Goal: Information Seeking & Learning: Understand process/instructions

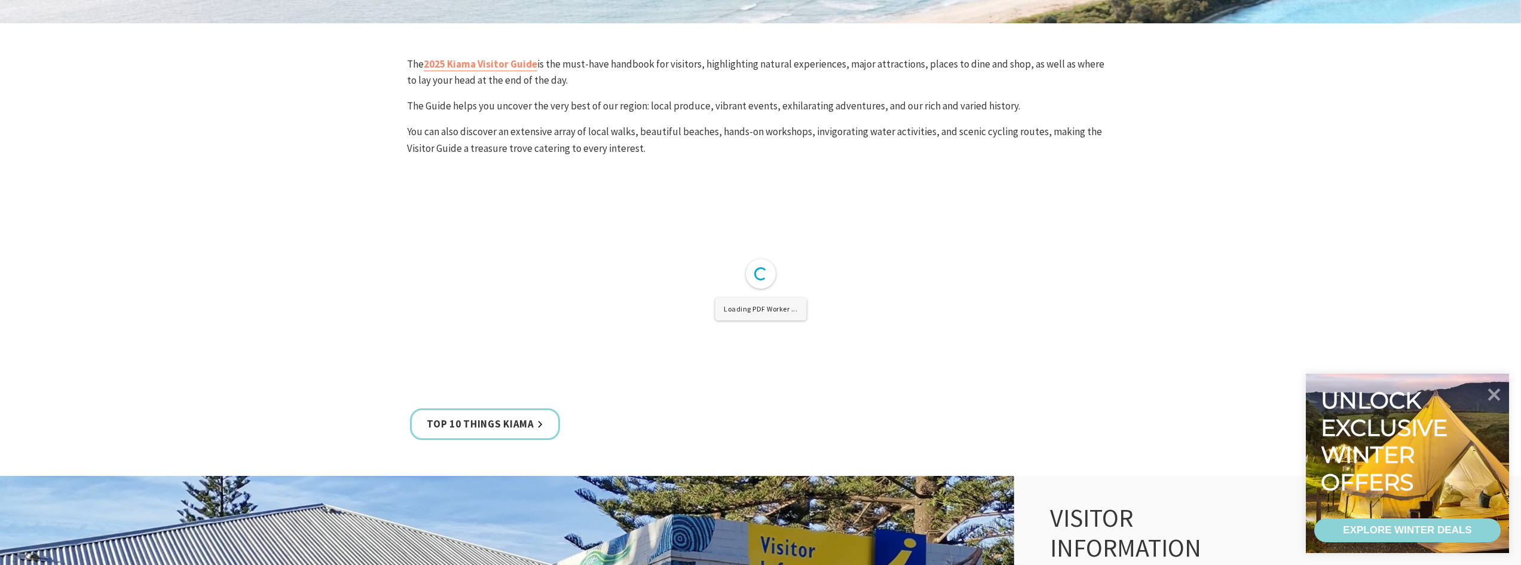
scroll to position [359, 0]
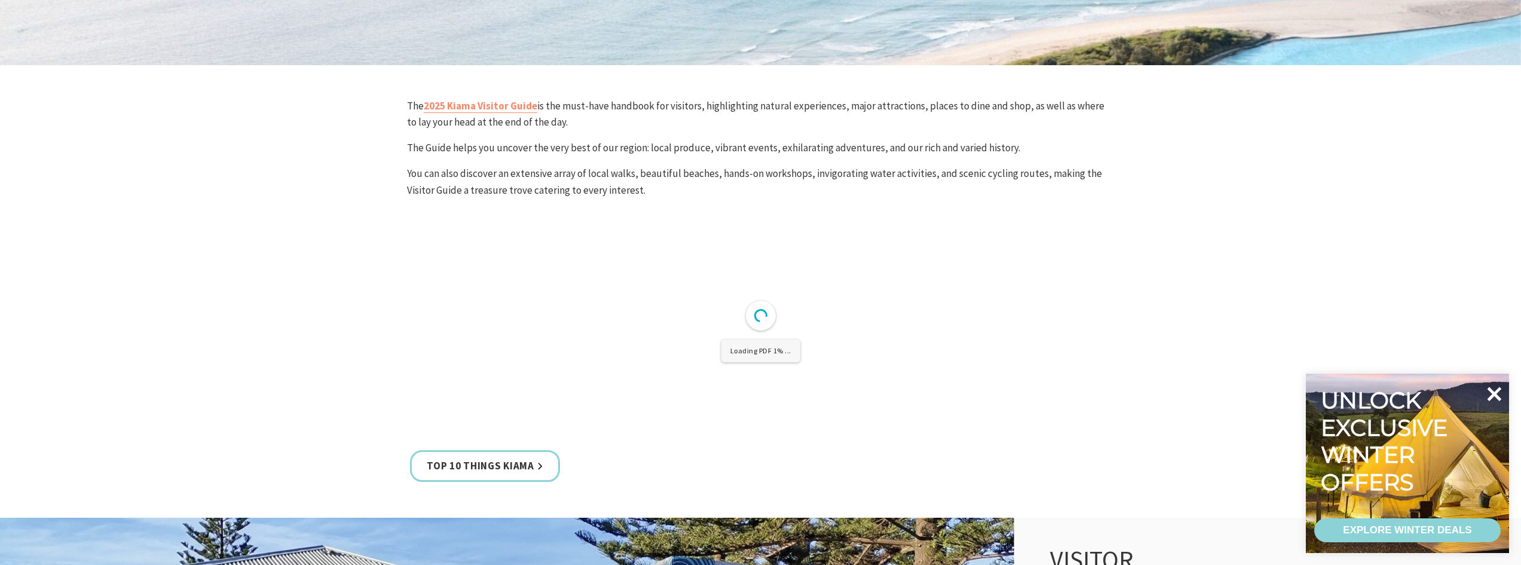
click at [1498, 394] on icon at bounding box center [1494, 394] width 29 height 29
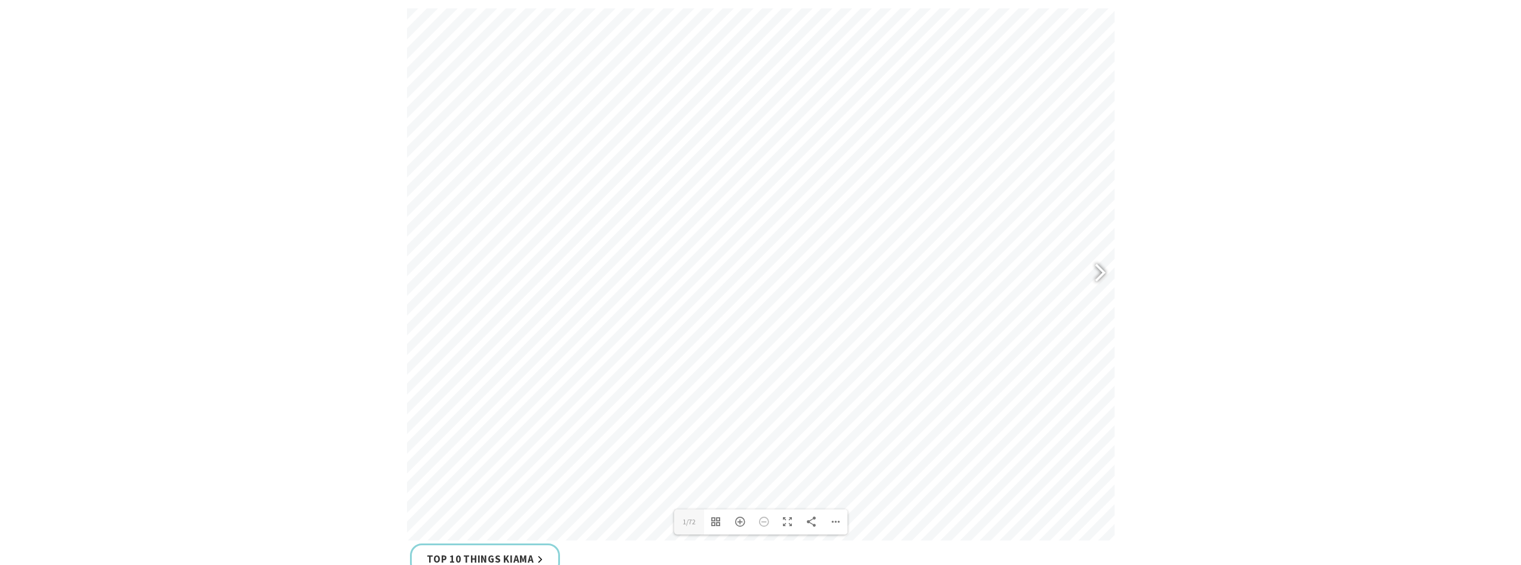
scroll to position [717, 0]
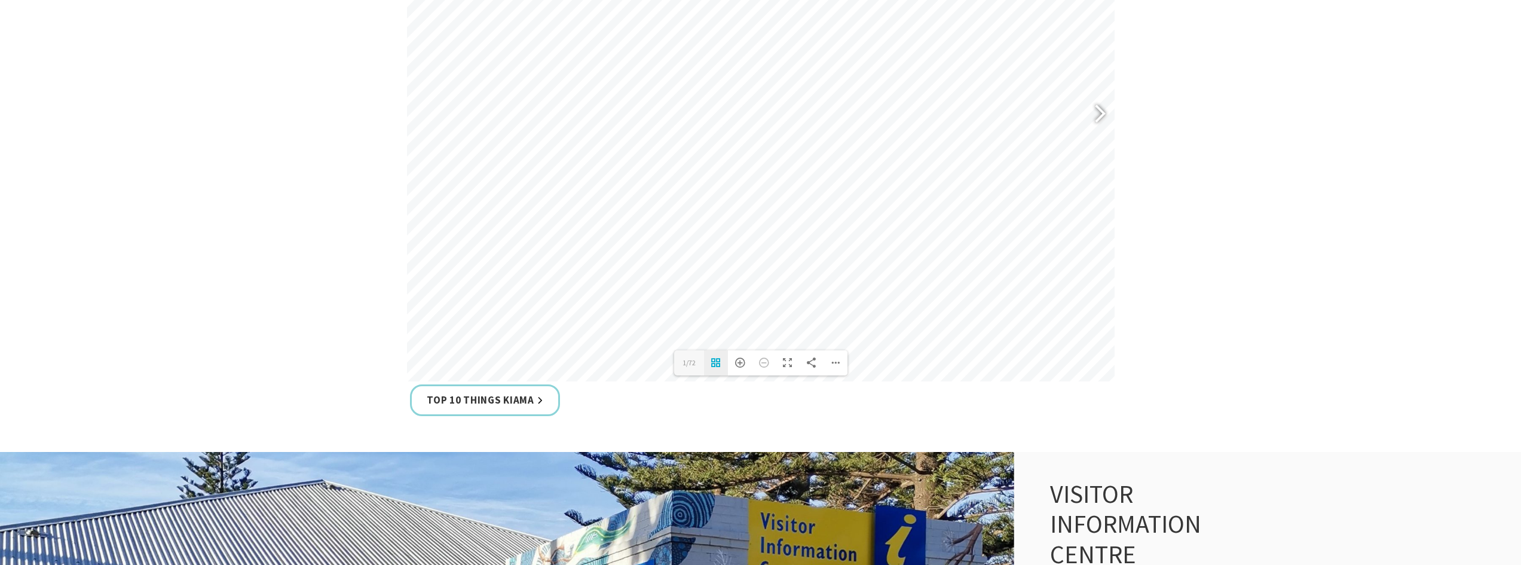
click at [720, 355] on div "Toggle Thumbnails" at bounding box center [716, 362] width 24 height 25
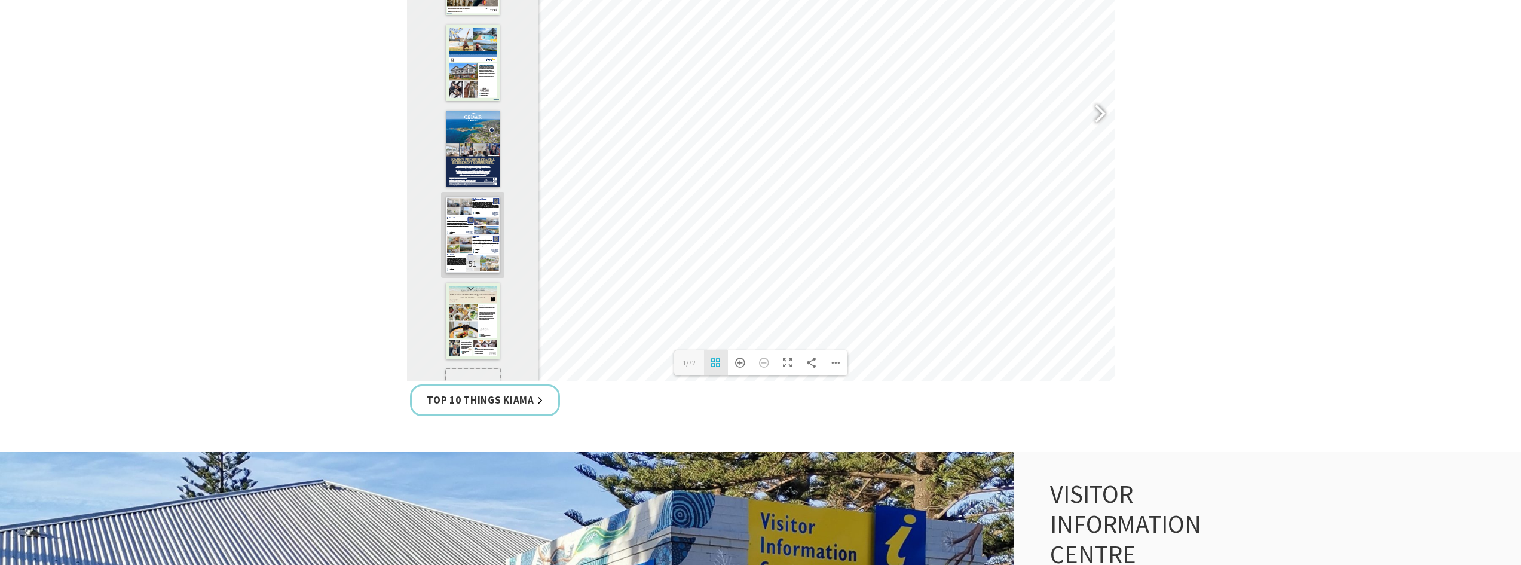
scroll to position [4005, 0]
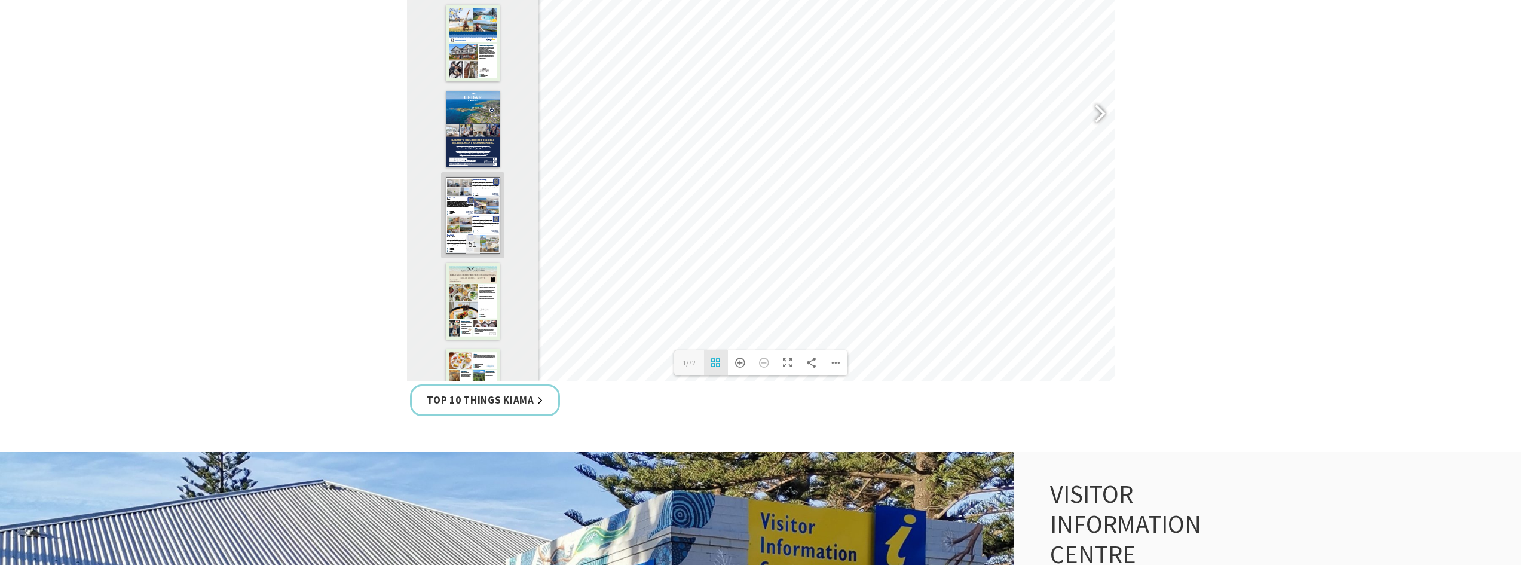
click at [451, 265] on div at bounding box center [473, 301] width 54 height 77
click at [711, 359] on div "Toggle Thumbnails" at bounding box center [716, 362] width 24 height 25
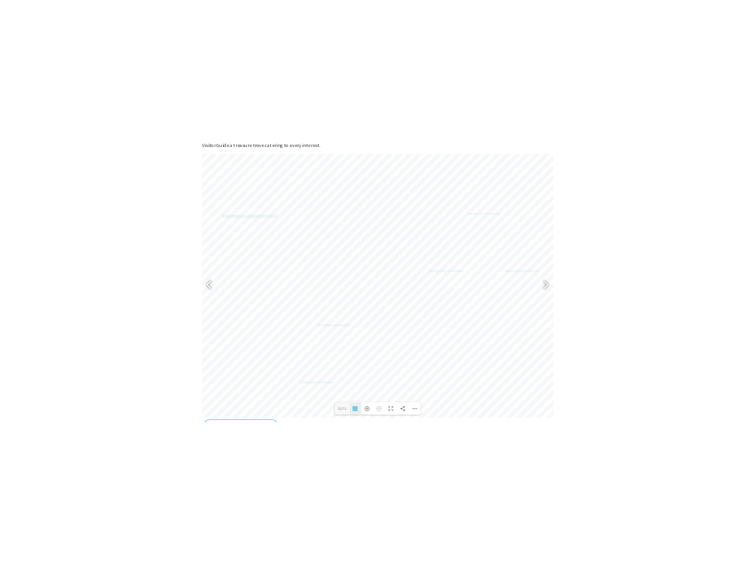
scroll to position [538, 0]
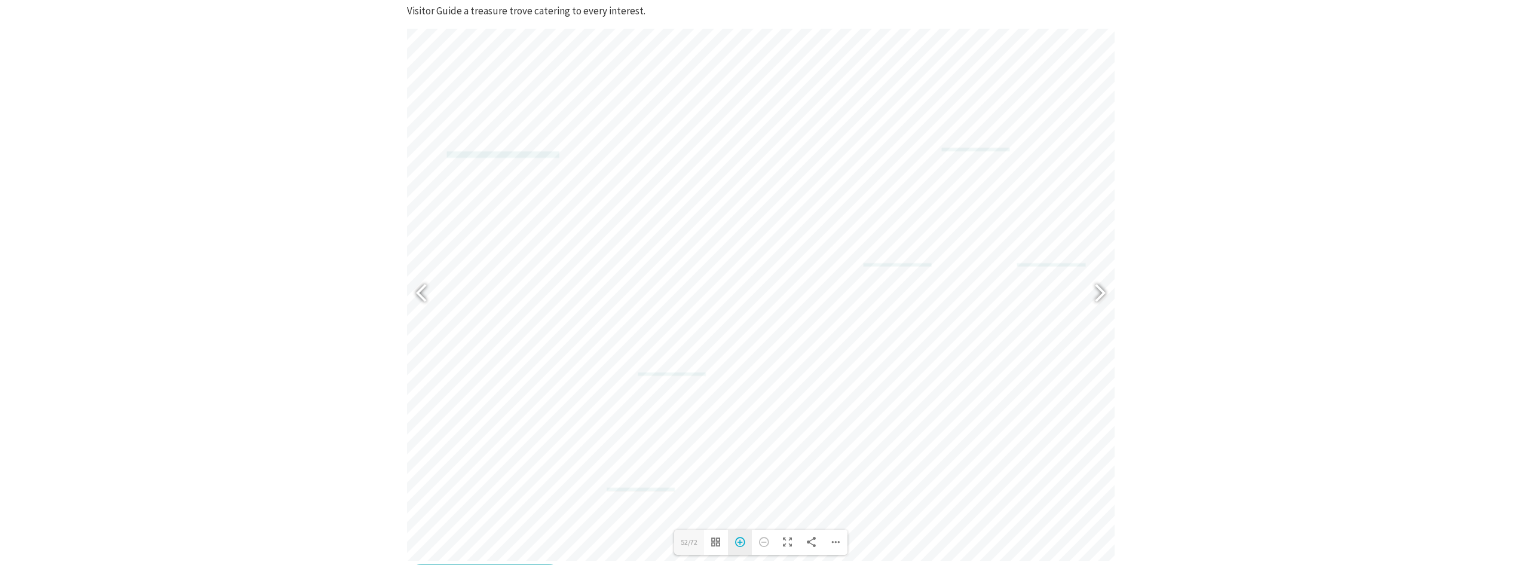
click at [745, 543] on div "Zoom In" at bounding box center [740, 542] width 24 height 25
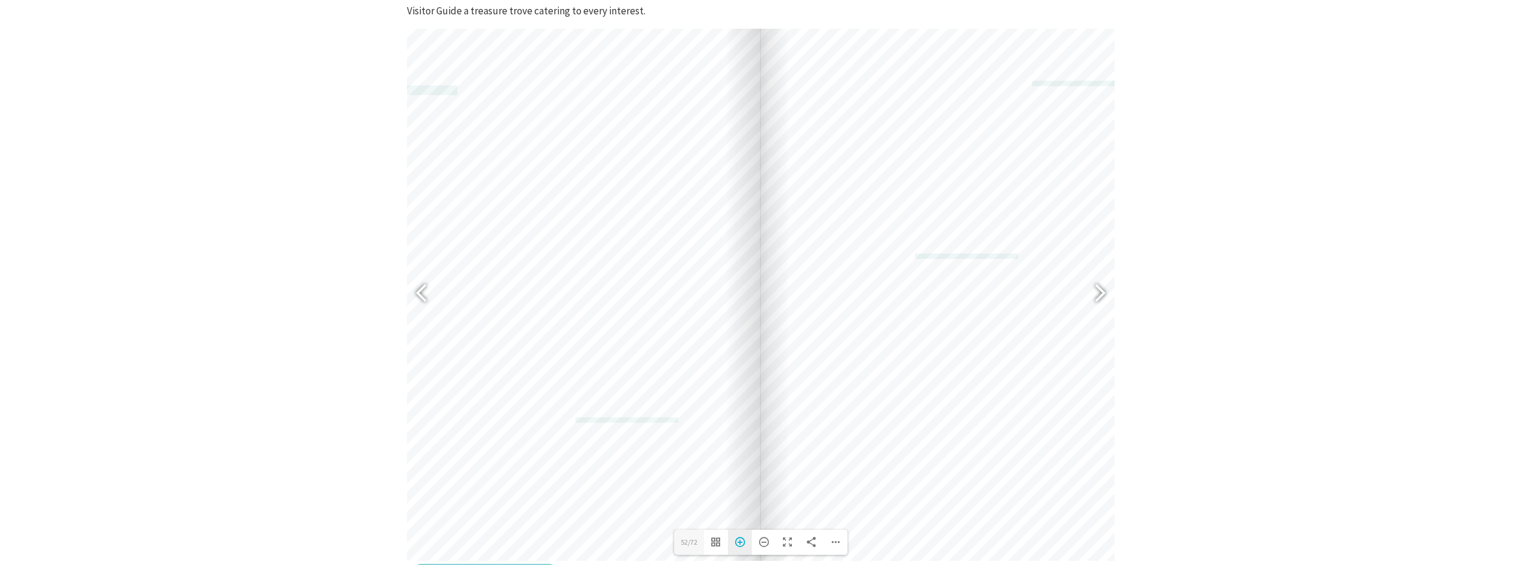
click at [739, 542] on div "Zoom In" at bounding box center [740, 542] width 24 height 25
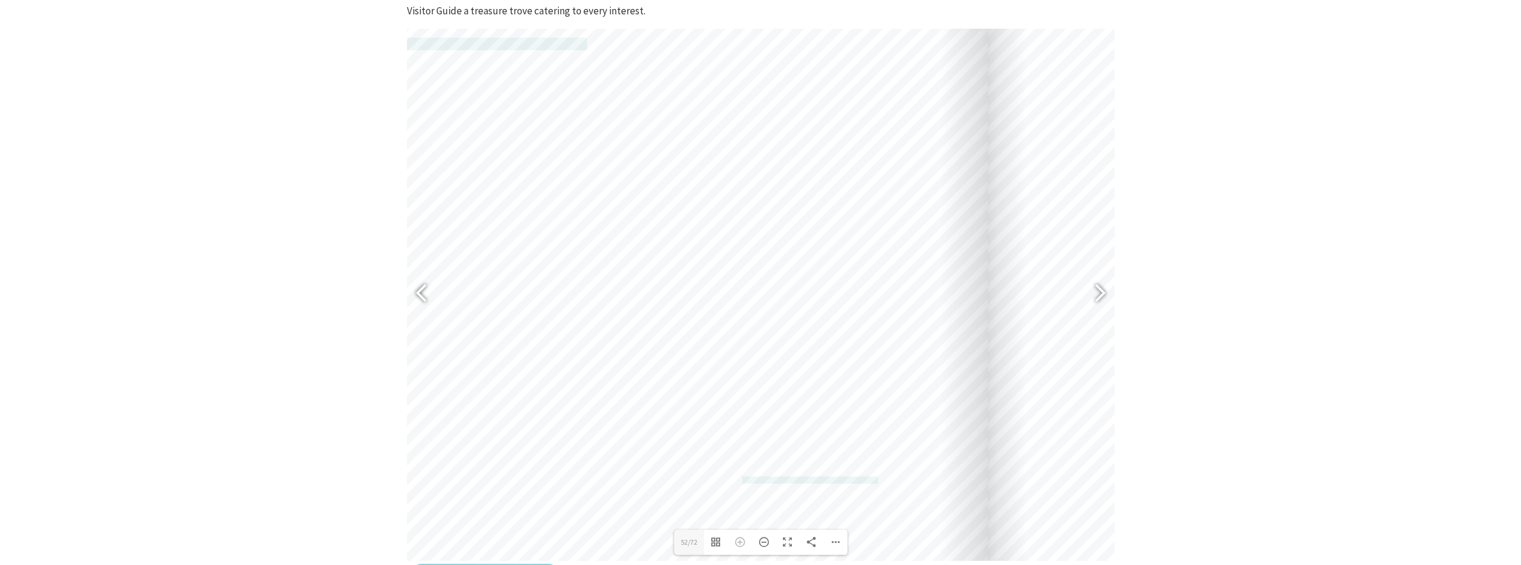
drag, startPoint x: 631, startPoint y: 253, endPoint x: 858, endPoint y: 268, distance: 227.7
click at [858, 268] on div "[EMAIL_ADDRESS][DOMAIN_NAME] [EMAIL_ADDRESS][DOMAIN_NAME] [EMAIL_ADDRESS][DOMAI…" at bounding box center [650, 297] width 676 height 957
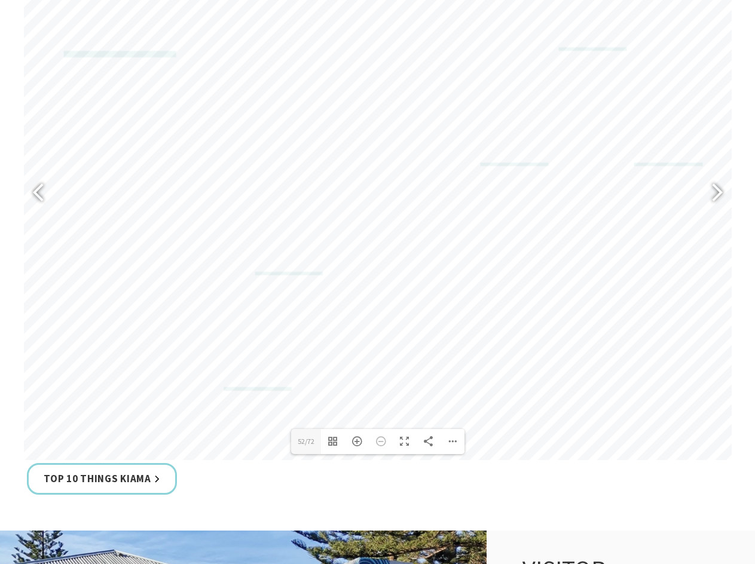
scroll to position [658, 0]
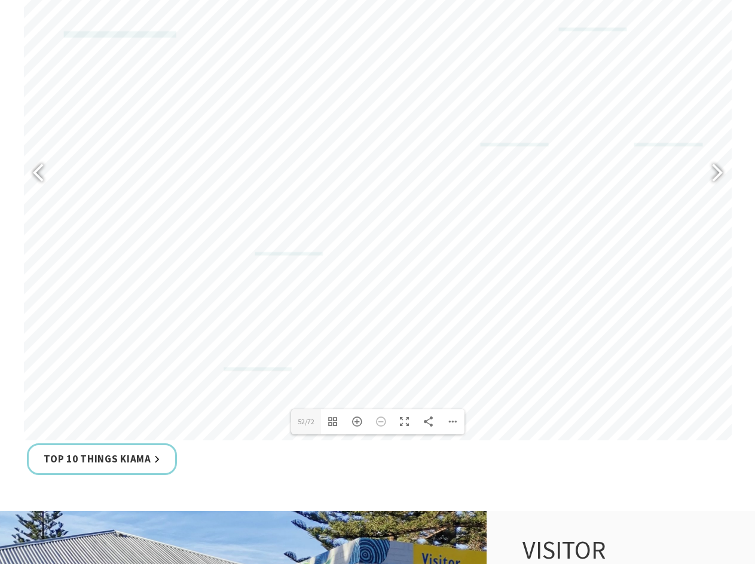
click at [273, 440] on div "The 2025 Kiama Visitor Guide is the must-have handbook for visitors, highlighti…" at bounding box center [377, 139] width 717 height 680
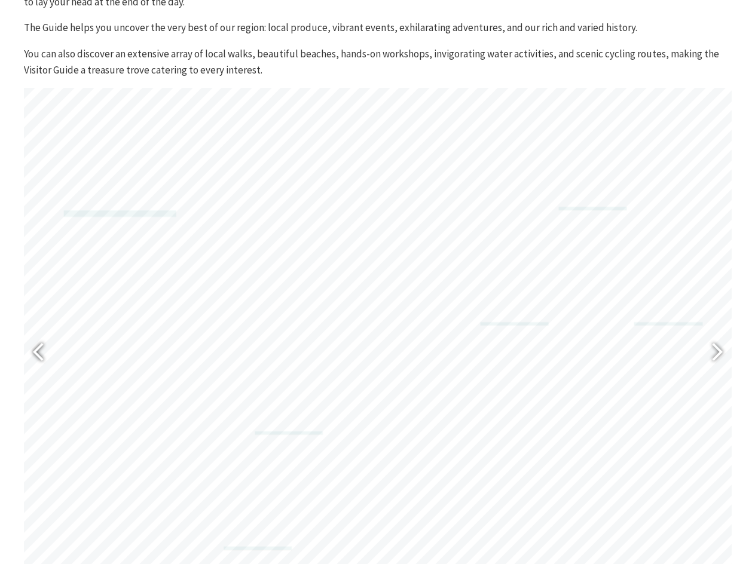
scroll to position [598, 0]
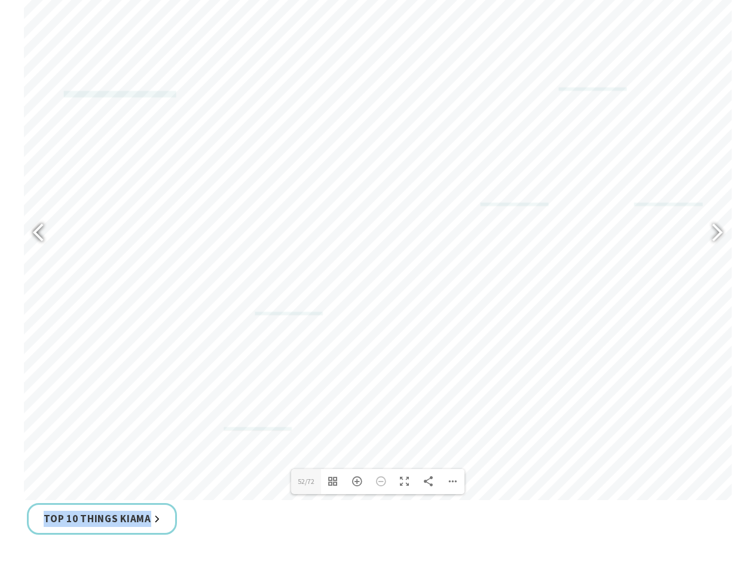
click at [36, 234] on div at bounding box center [43, 234] width 27 height 44
click at [708, 239] on div at bounding box center [711, 234] width 27 height 44
click at [708, 237] on div at bounding box center [711, 234] width 27 height 44
click at [36, 231] on div at bounding box center [43, 234] width 27 height 44
type input "52"
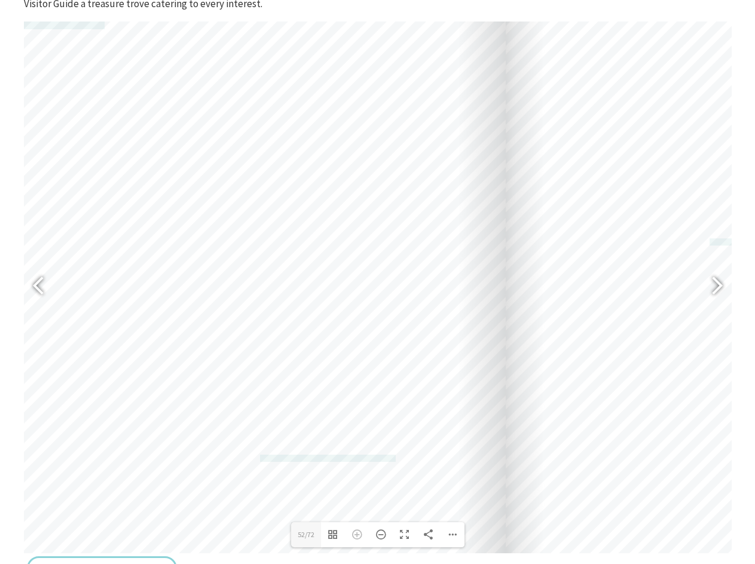
scroll to position [478, 0]
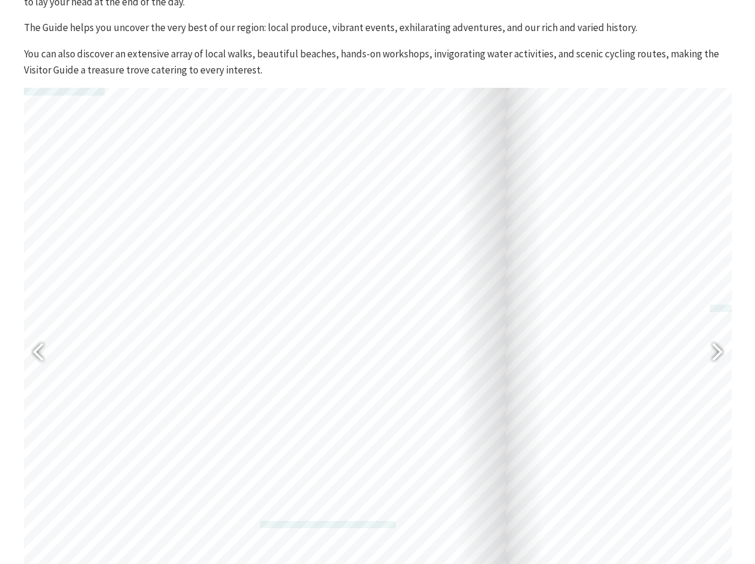
click at [294, 454] on div "[EMAIL_ADDRESS][DOMAIN_NAME] [EMAIL_ADDRESS][DOMAIN_NAME] [EMAIL_ADDRESS][DOMAI…" at bounding box center [168, 342] width 676 height 957
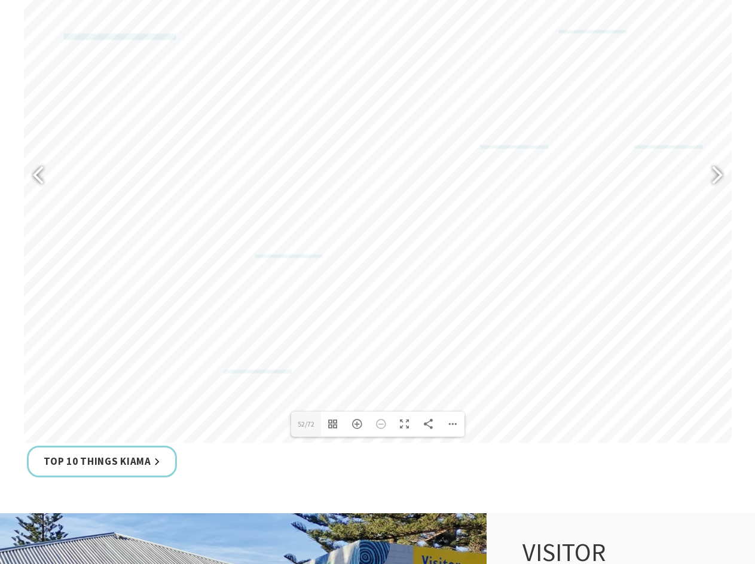
scroll to position [658, 0]
